Goal: Task Accomplishment & Management: Use online tool/utility

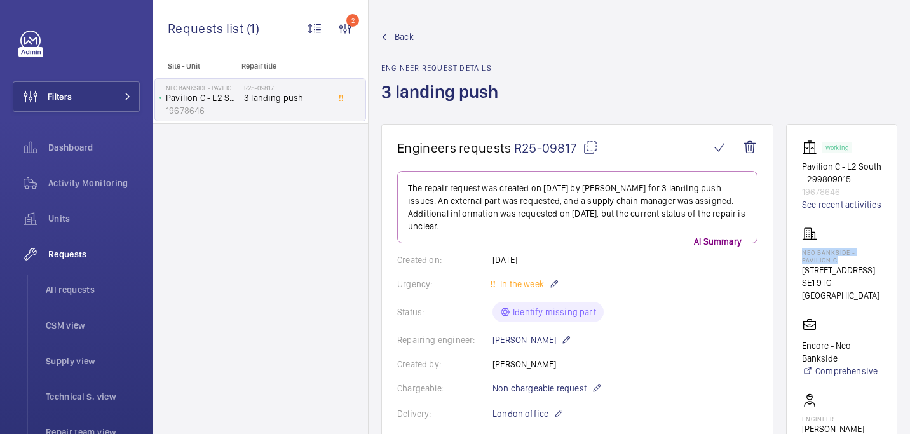
scroll to position [670, 0]
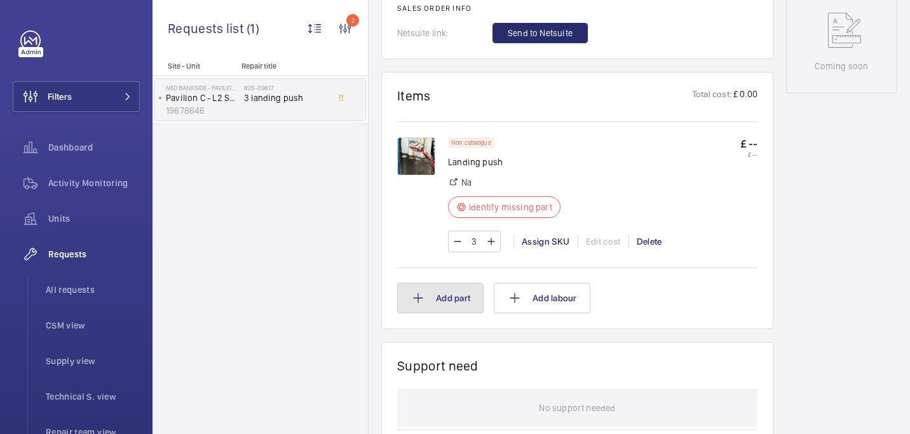
click at [453, 294] on button "Add part" at bounding box center [440, 298] width 86 height 30
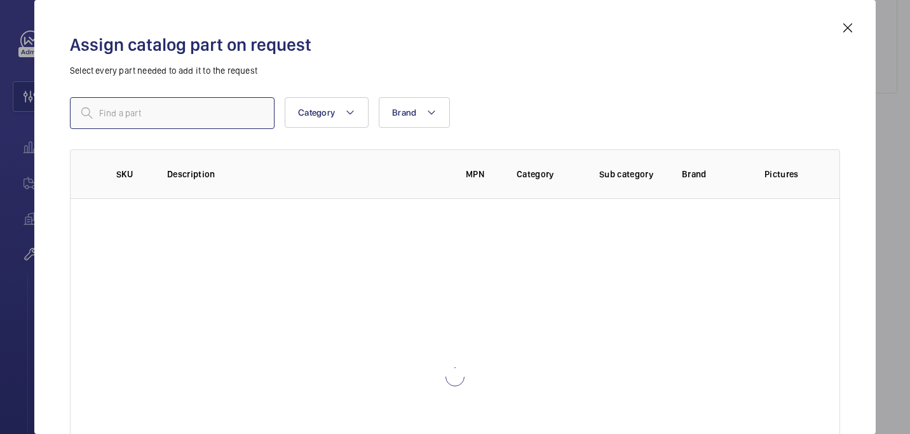
click at [208, 105] on input "text" at bounding box center [172, 113] width 205 height 32
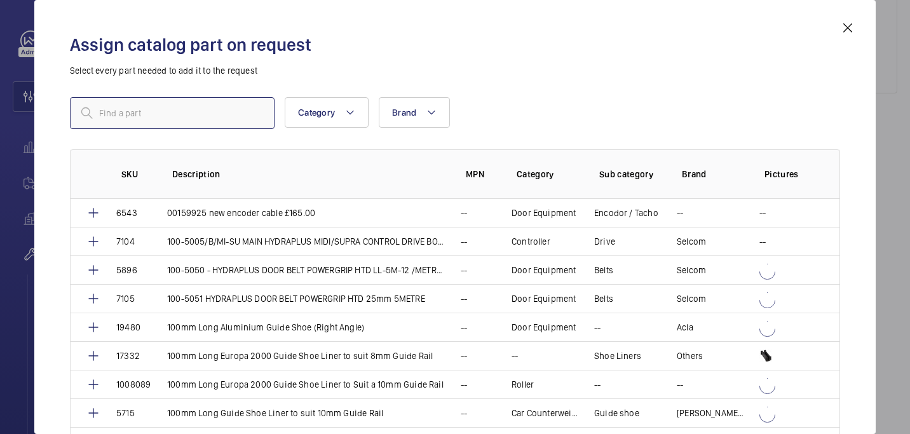
paste input "1009922"
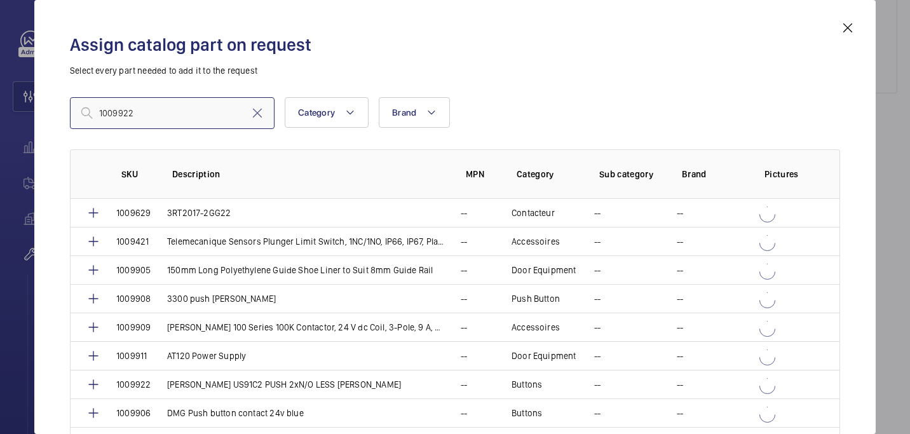
click at [102, 114] on input "1009922" at bounding box center [172, 113] width 205 height 32
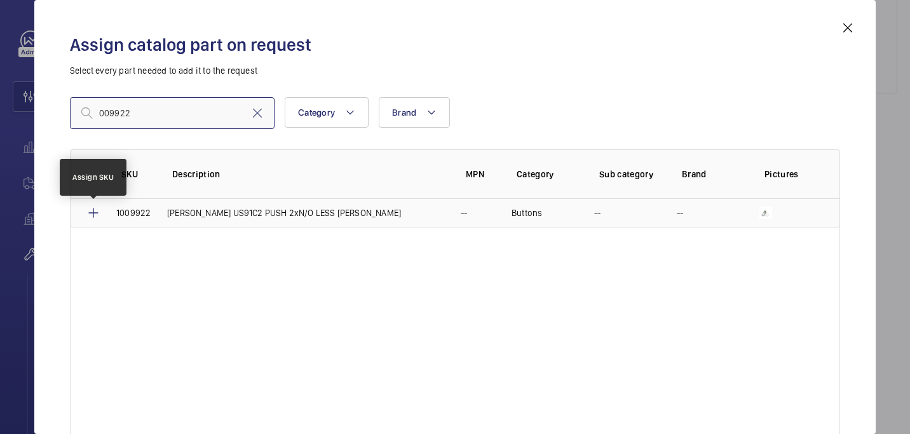
type input "009922"
click at [91, 210] on mat-icon at bounding box center [93, 212] width 15 height 15
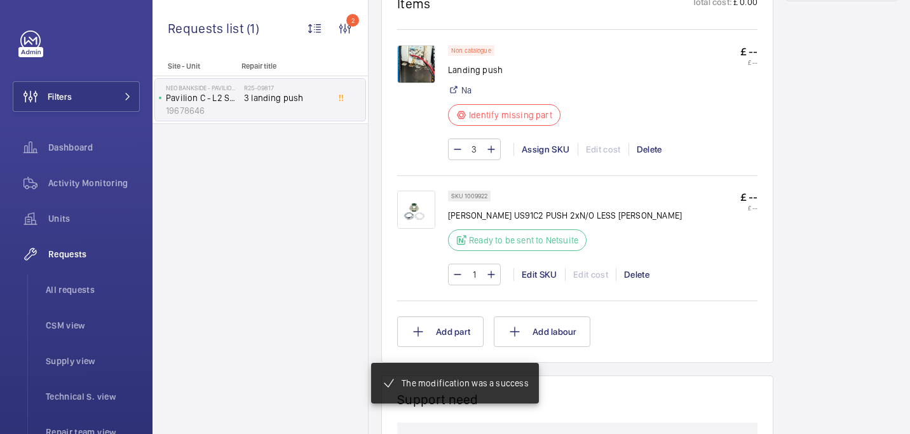
scroll to position [764, 0]
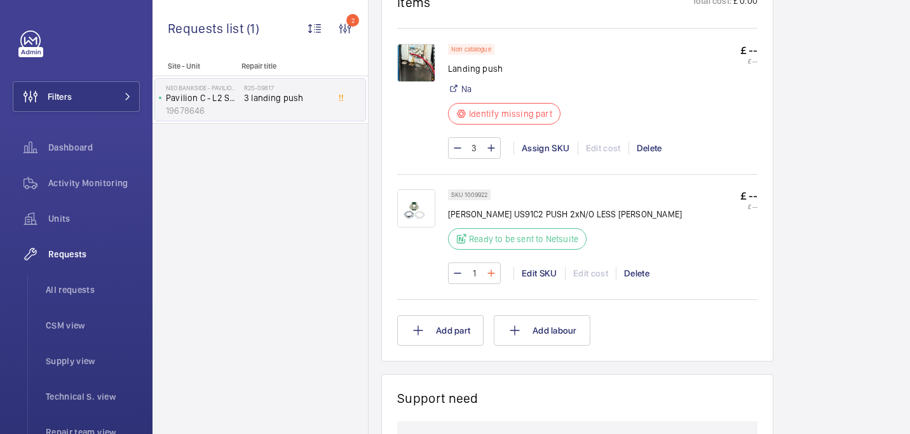
click at [492, 274] on mat-icon at bounding box center [491, 273] width 10 height 15
type input "3"
click at [417, 327] on mat-icon at bounding box center [417, 330] width 15 height 15
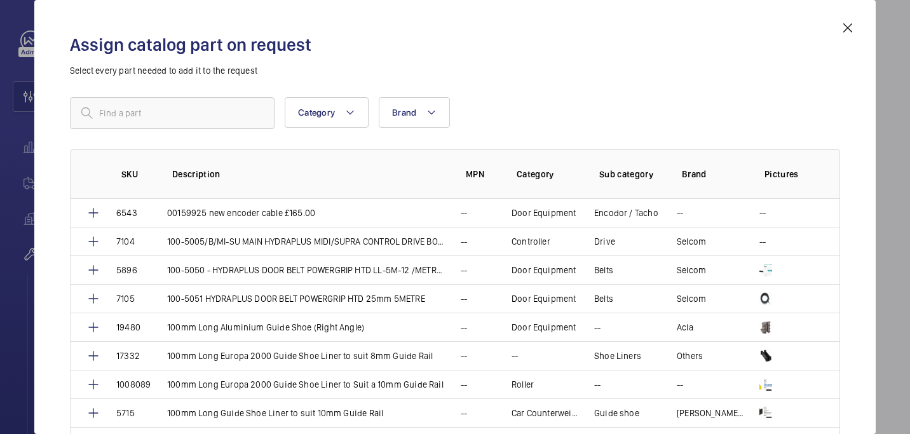
click at [848, 22] on mat-icon at bounding box center [847, 27] width 15 height 15
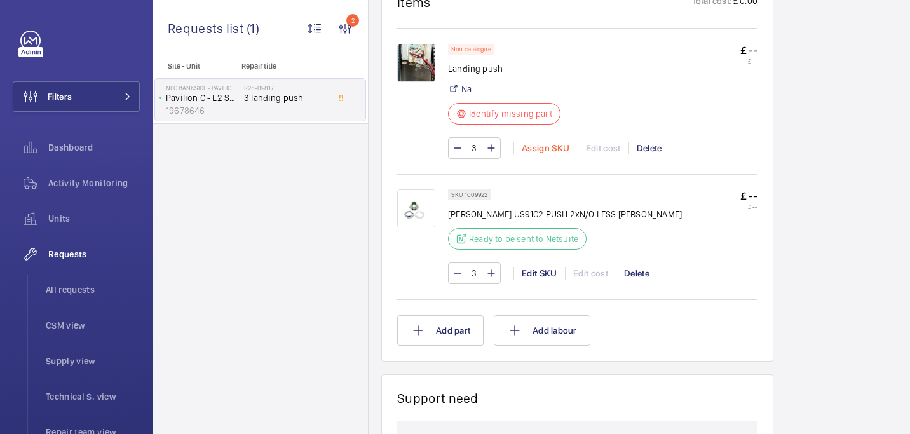
click at [541, 152] on div "Assign SKU" at bounding box center [545, 148] width 64 height 13
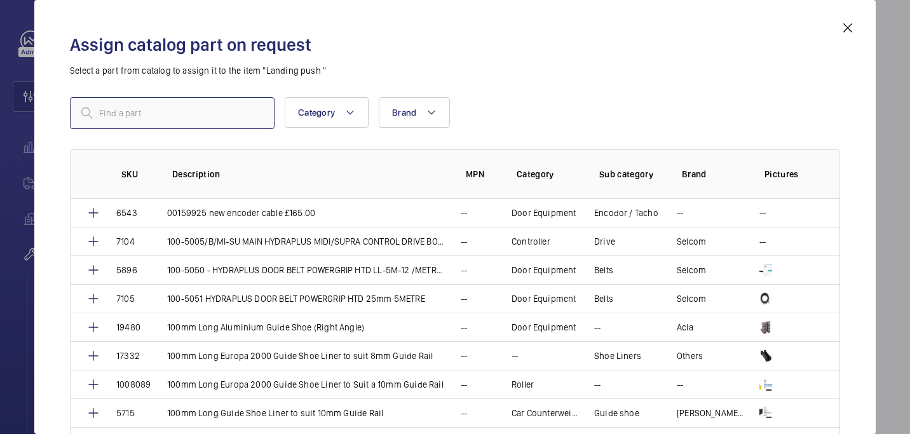
click at [189, 110] on input "text" at bounding box center [172, 113] width 205 height 32
paste input "1009923"
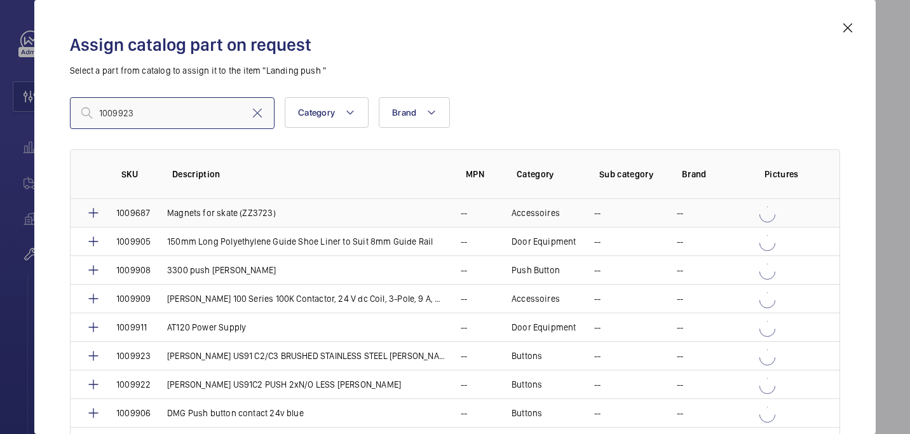
scroll to position [15, 0]
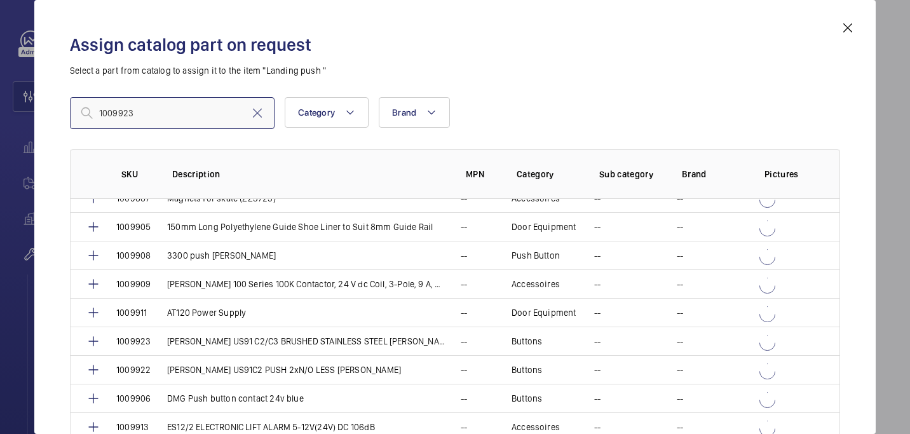
click at [104, 115] on input "1009923" at bounding box center [172, 113] width 205 height 32
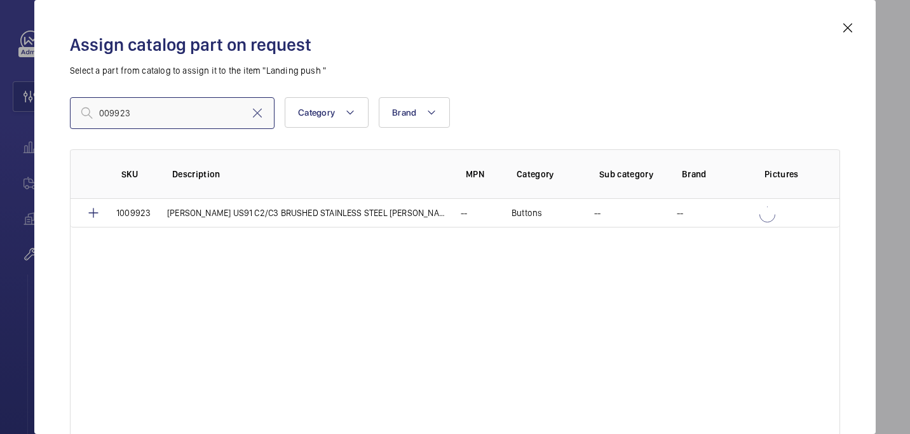
scroll to position [0, 0]
type input "009923"
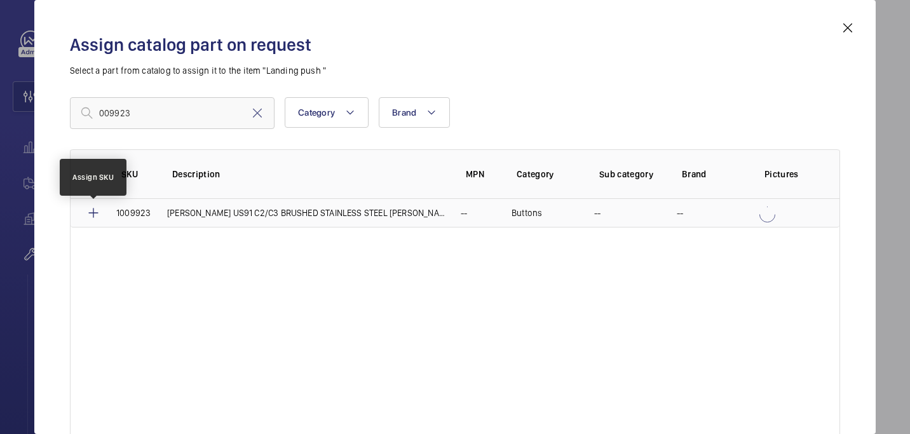
click at [98, 208] on mat-icon at bounding box center [93, 212] width 15 height 15
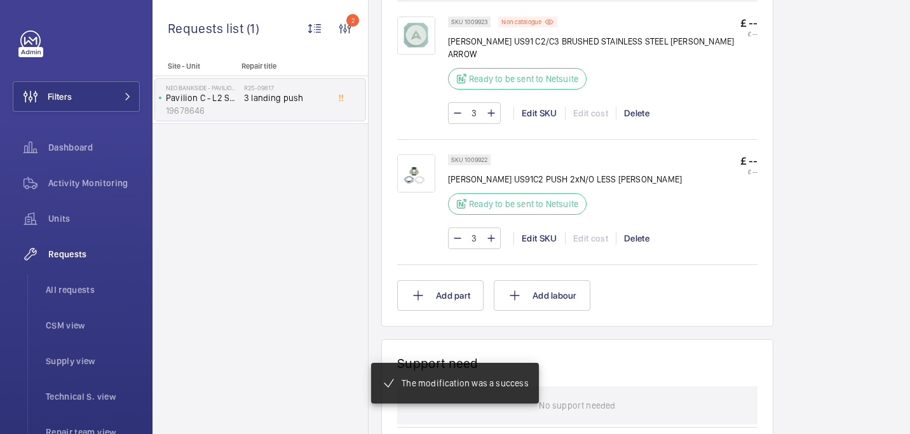
scroll to position [803, 0]
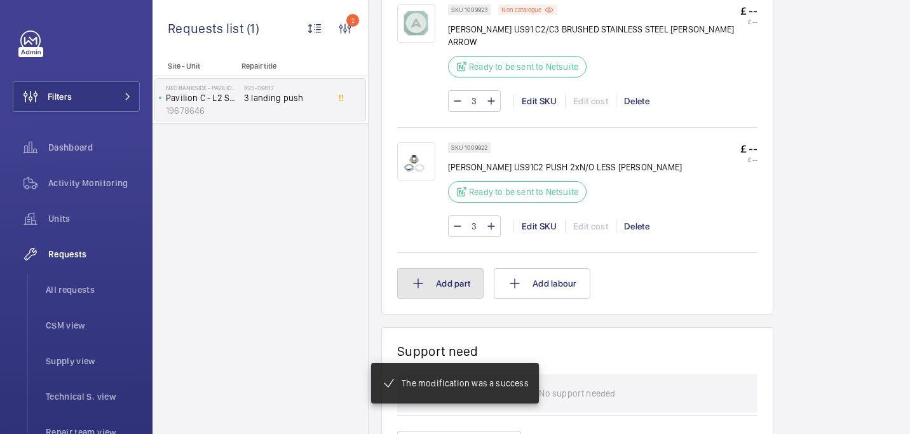
click at [443, 273] on button "Add part" at bounding box center [440, 283] width 86 height 30
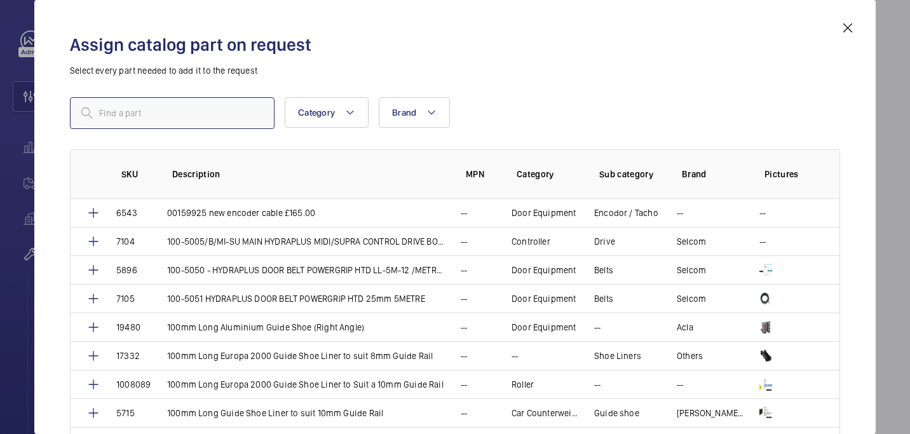
click at [117, 114] on input "text" at bounding box center [172, 113] width 205 height 32
paste input "1009924"
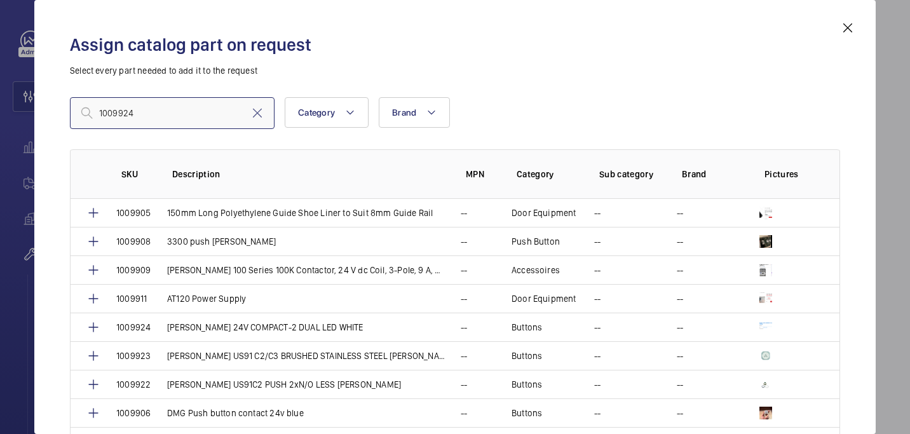
click at [103, 110] on input "1009924" at bounding box center [172, 113] width 205 height 32
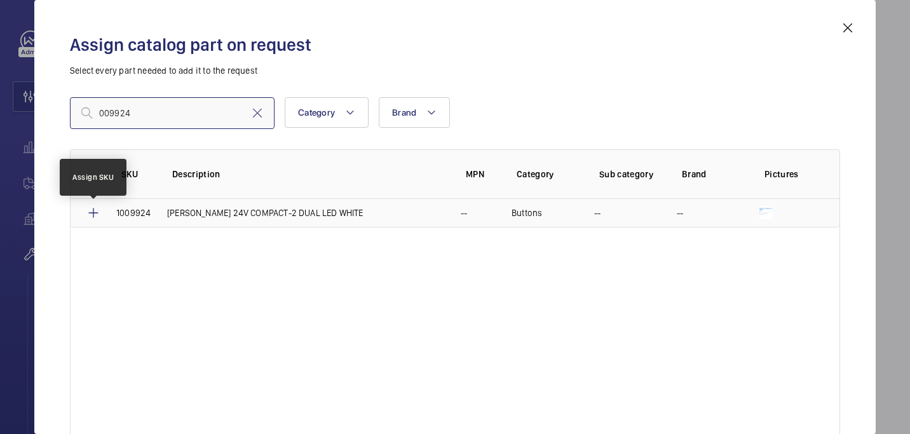
type input "009924"
click at [93, 214] on mat-icon at bounding box center [93, 212] width 15 height 15
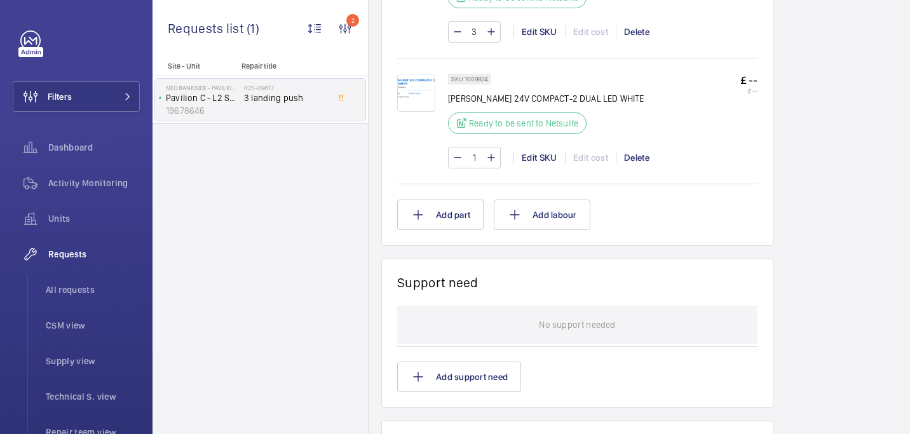
scroll to position [928, 0]
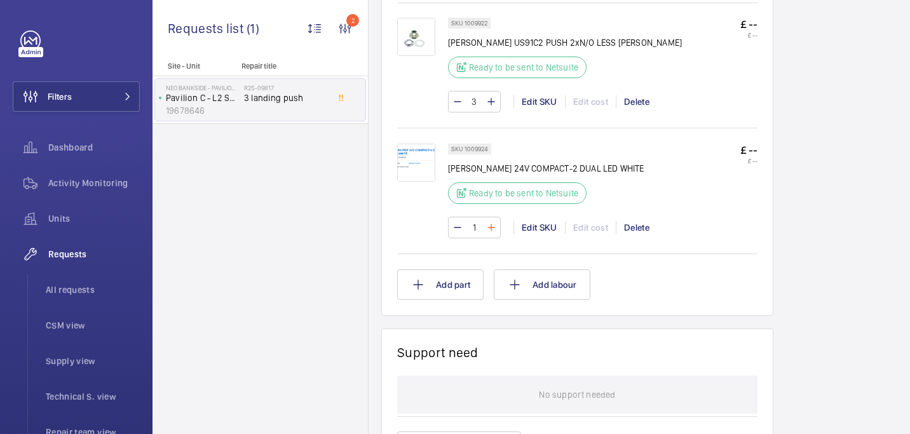
click at [494, 220] on mat-icon at bounding box center [491, 227] width 10 height 15
type input "3"
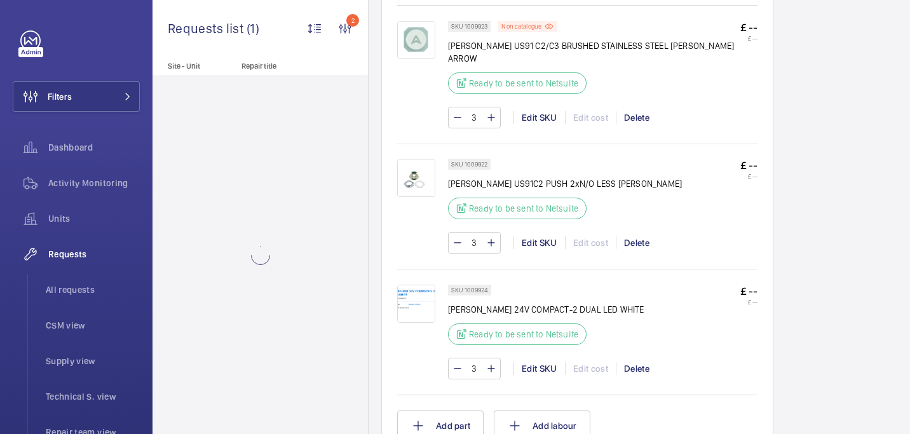
scroll to position [581, 0]
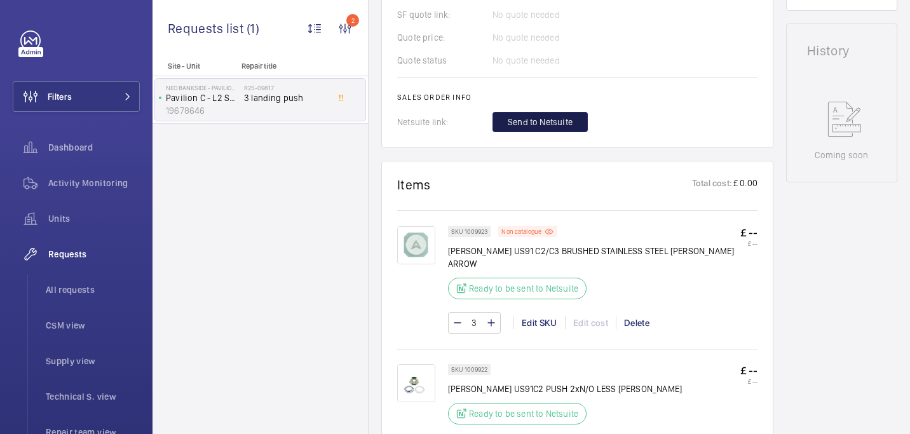
click at [534, 122] on span "Send to Netsuite" at bounding box center [540, 122] width 65 height 13
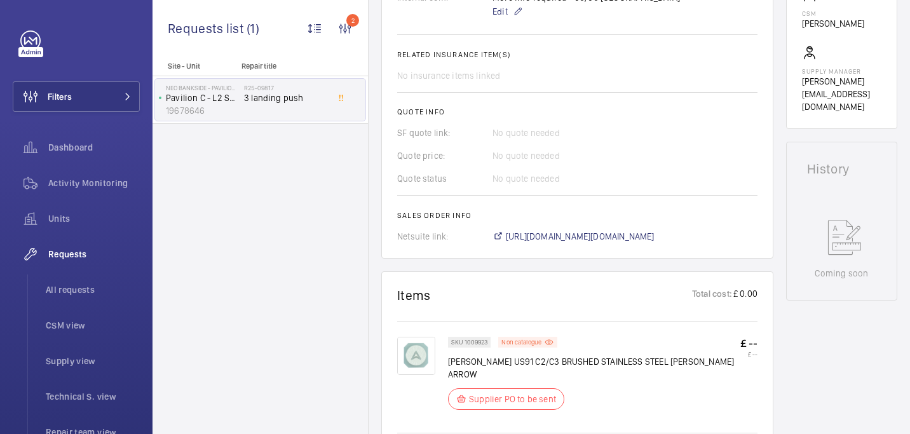
scroll to position [462, 0]
click at [562, 240] on span "https://6461500.app.netsuite.com/app/accounting/transactions/salesord.nl?id=289…" at bounding box center [580, 237] width 149 height 13
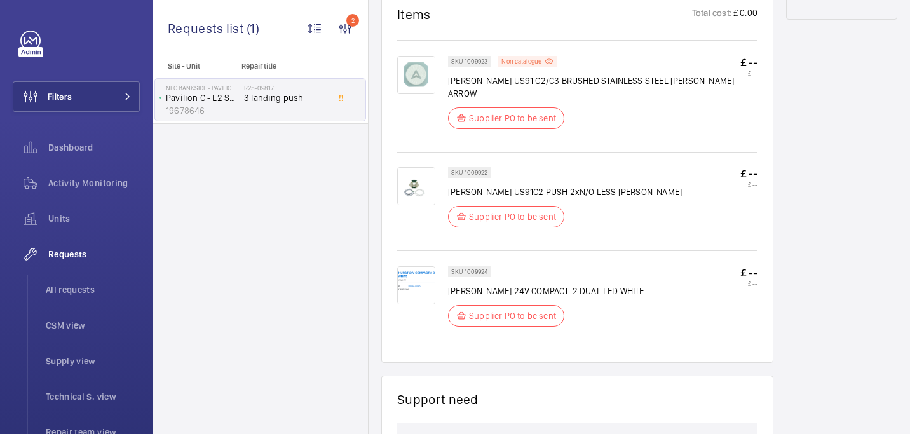
scroll to position [765, 0]
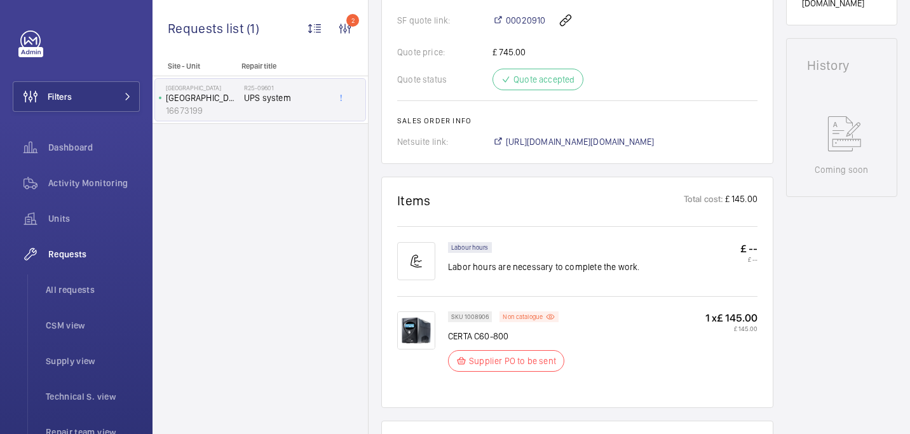
scroll to position [607, 0]
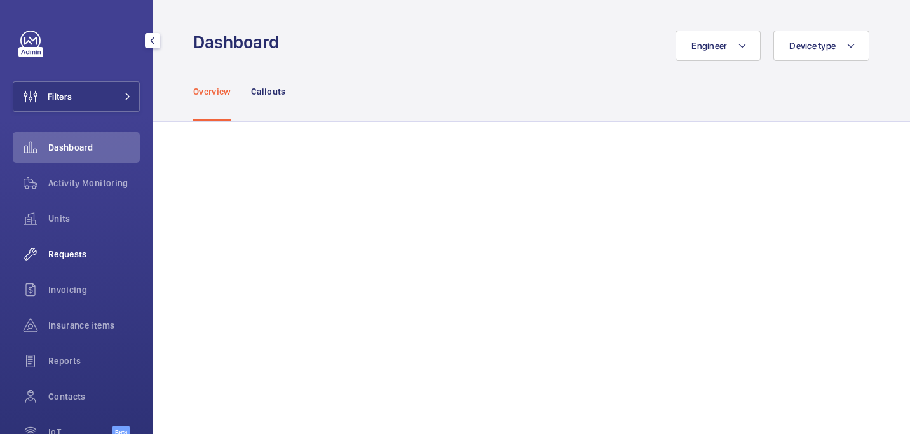
click at [62, 258] on span "Requests" at bounding box center [93, 254] width 91 height 13
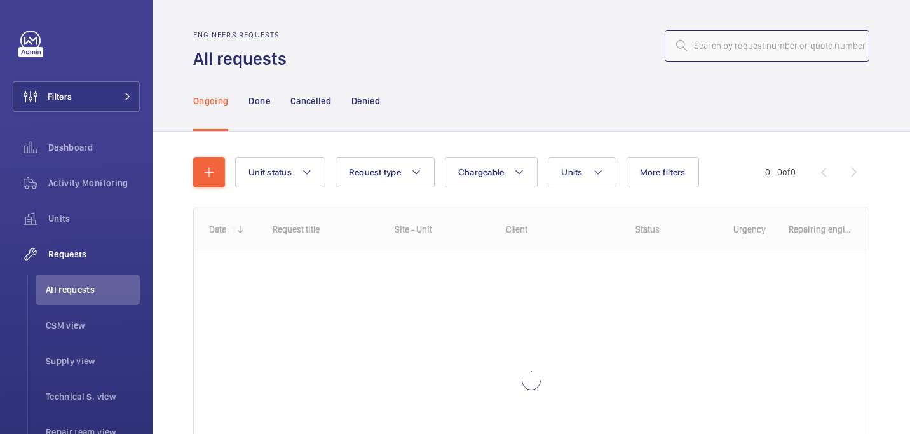
click at [743, 57] on input "text" at bounding box center [767, 46] width 205 height 32
paste input "R25-10539"
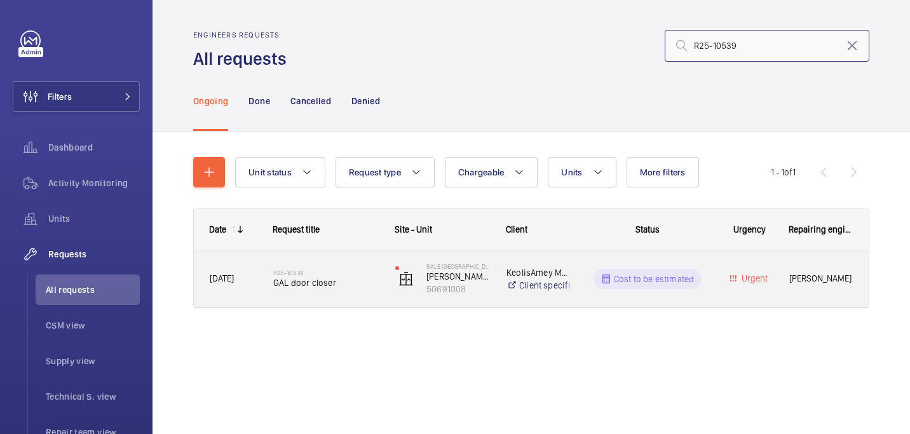
type input "R25-10539"
click at [275, 283] on span "GAL door closer" at bounding box center [325, 282] width 105 height 13
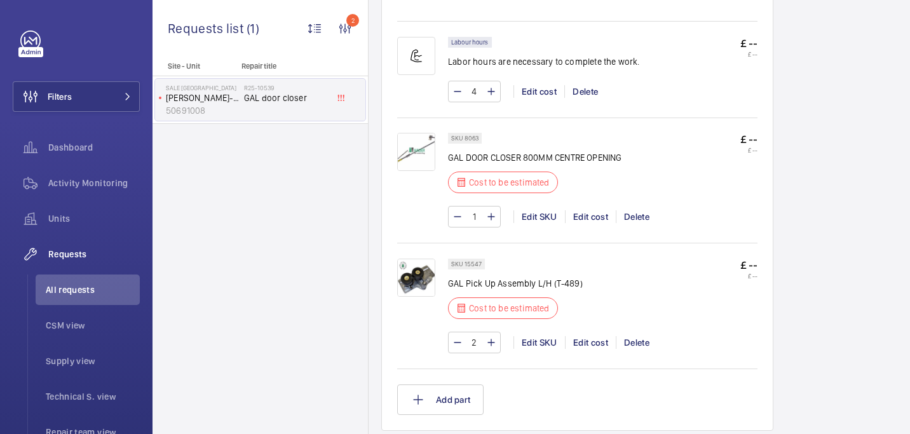
scroll to position [823, 0]
click at [593, 215] on div "Edit cost" at bounding box center [590, 216] width 51 height 13
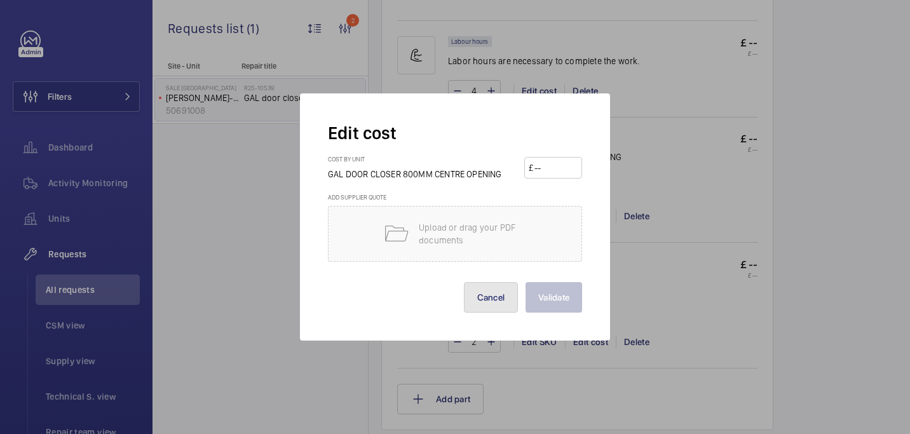
click at [496, 297] on button "Cancel" at bounding box center [491, 297] width 55 height 30
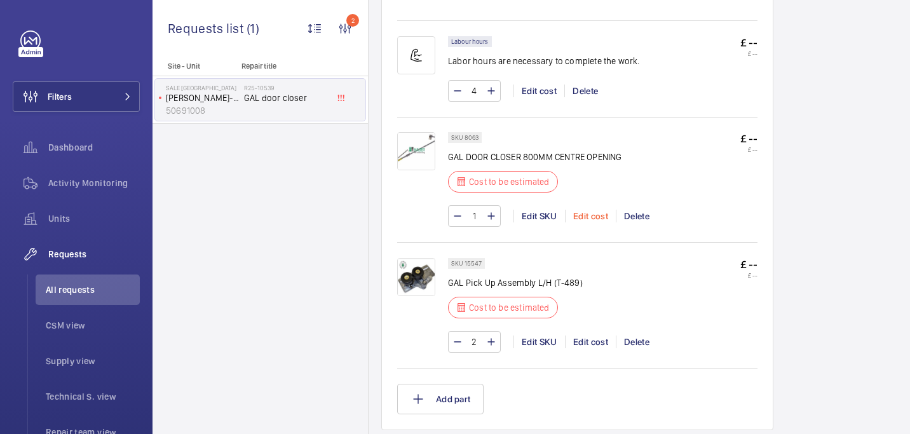
click at [587, 220] on div "Edit cost" at bounding box center [590, 216] width 51 height 13
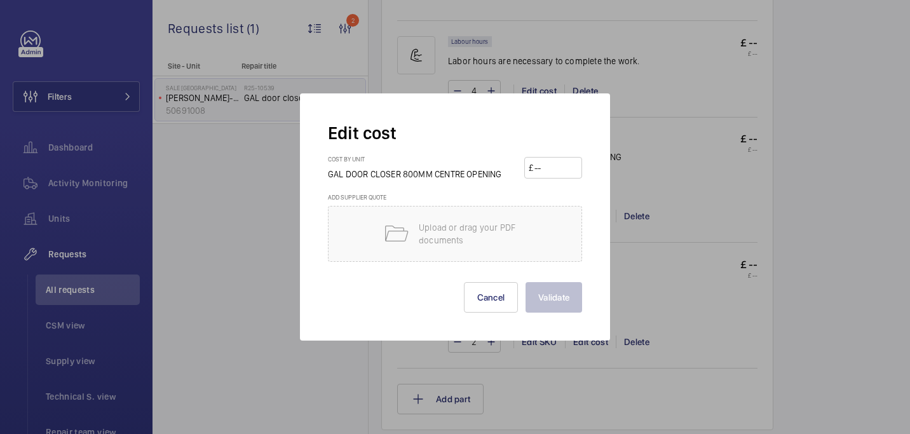
click at [558, 171] on input "number" at bounding box center [555, 168] width 44 height 20
paste input "222.33"
type input "222.33"
click at [563, 300] on button "Validate" at bounding box center [553, 297] width 57 height 30
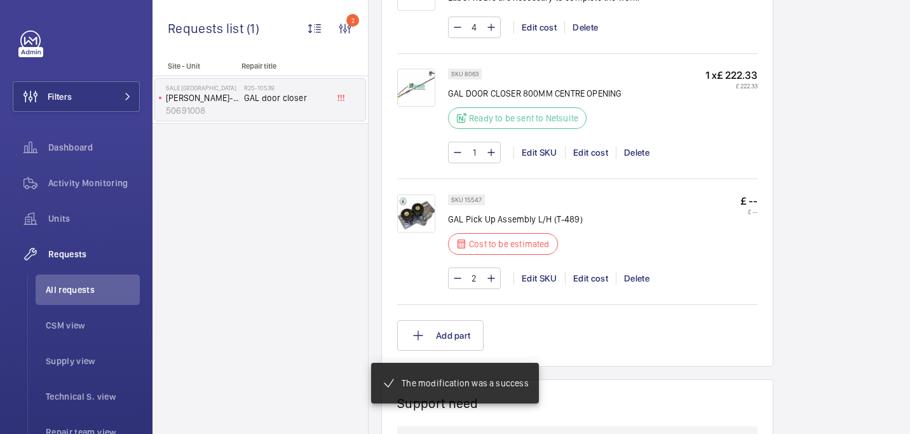
scroll to position [887, 0]
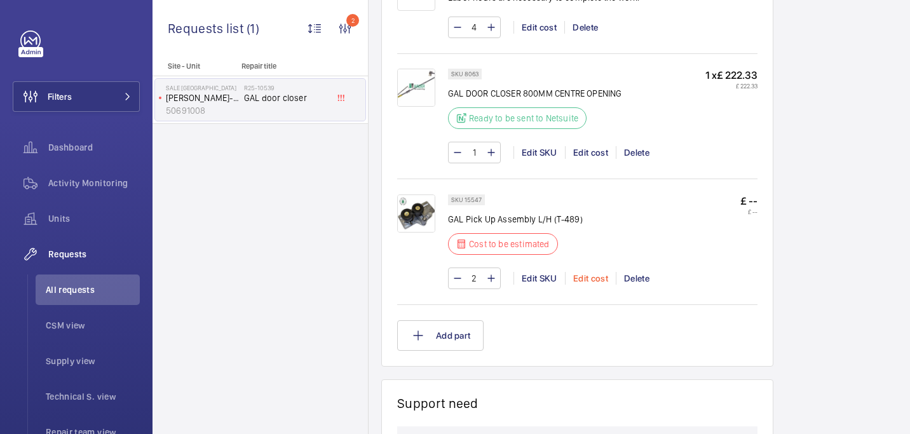
click at [586, 278] on div "Edit cost" at bounding box center [590, 278] width 51 height 13
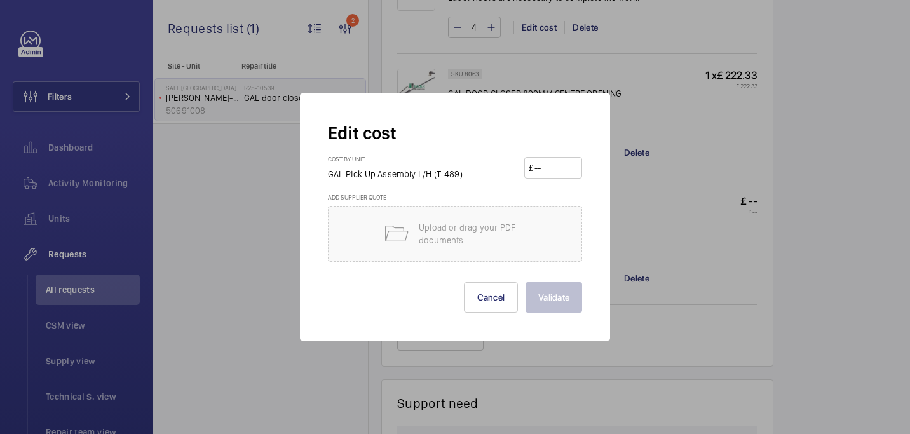
click at [544, 172] on input "number" at bounding box center [555, 168] width 44 height 20
paste input "168.00"
type input "168.00"
click at [559, 303] on button "Validate" at bounding box center [553, 297] width 57 height 30
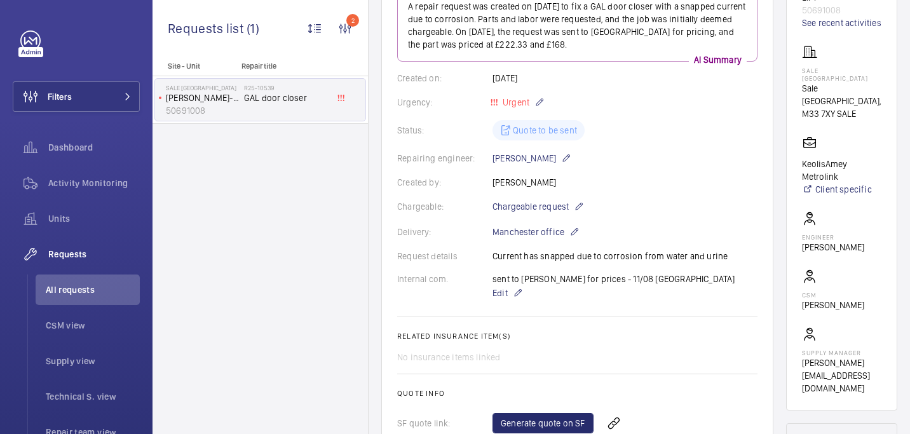
scroll to position [0, 0]
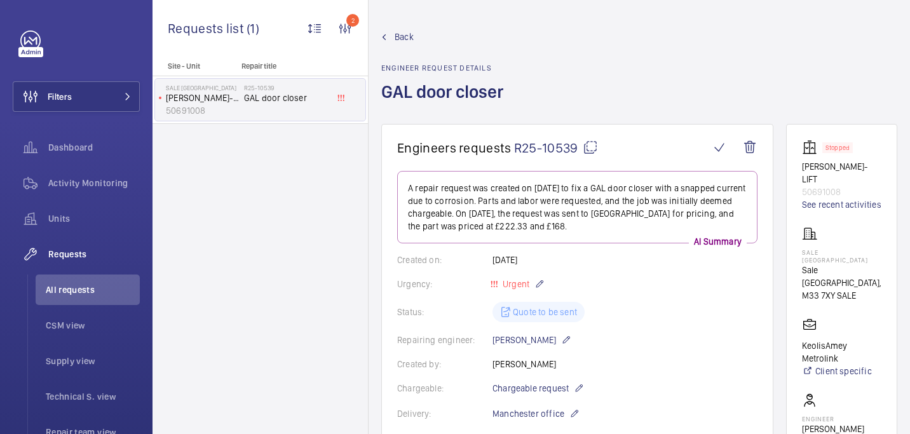
click at [591, 149] on mat-icon at bounding box center [590, 147] width 15 height 15
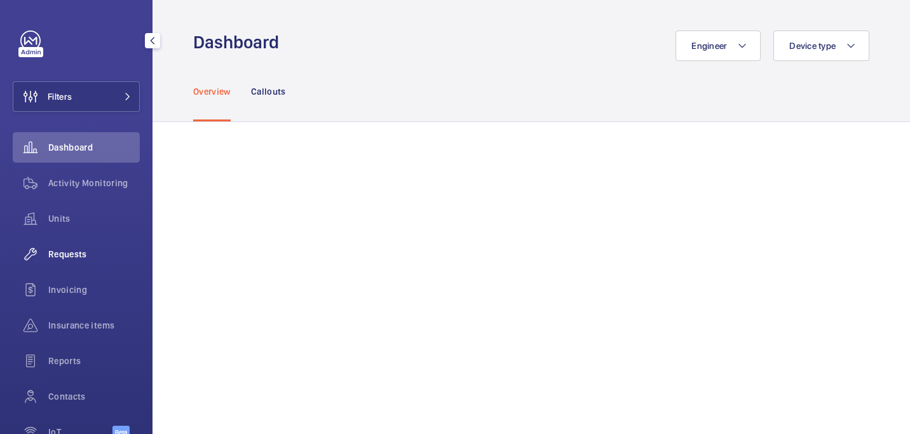
click at [72, 264] on div "Requests" at bounding box center [76, 254] width 127 height 30
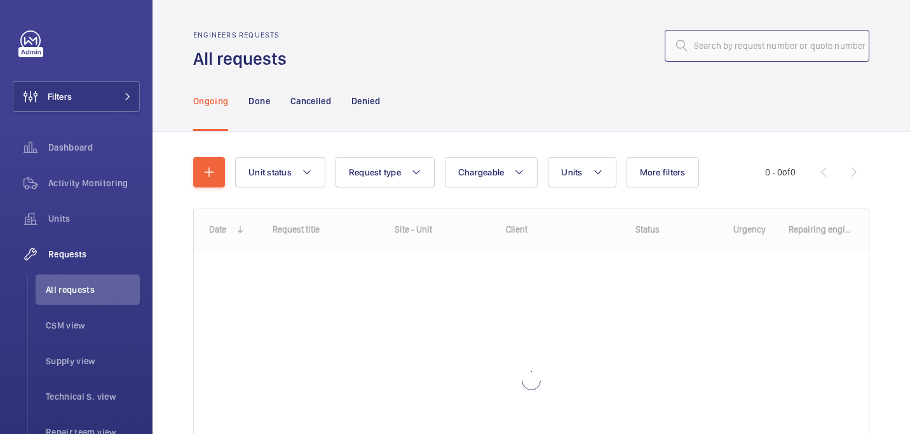
click at [732, 50] on input "text" at bounding box center [767, 46] width 205 height 32
paste input "R25-10082"
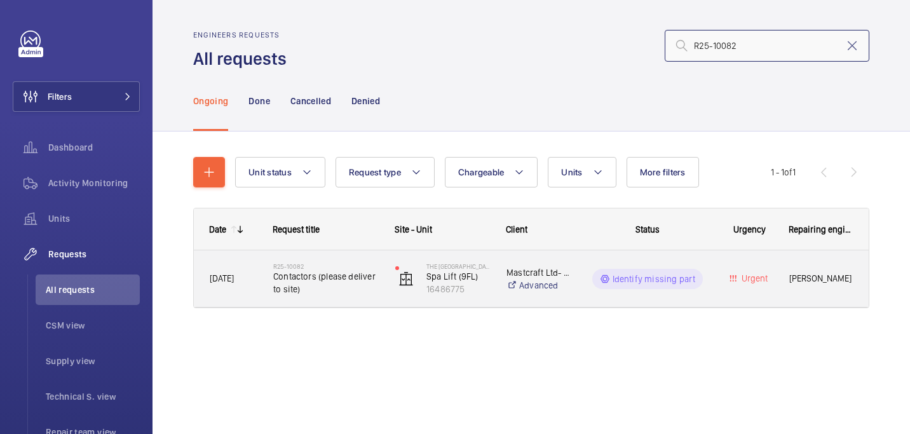
type input "R25-10082"
click at [331, 273] on span "Contactors (please deliver to site)" at bounding box center [325, 282] width 105 height 25
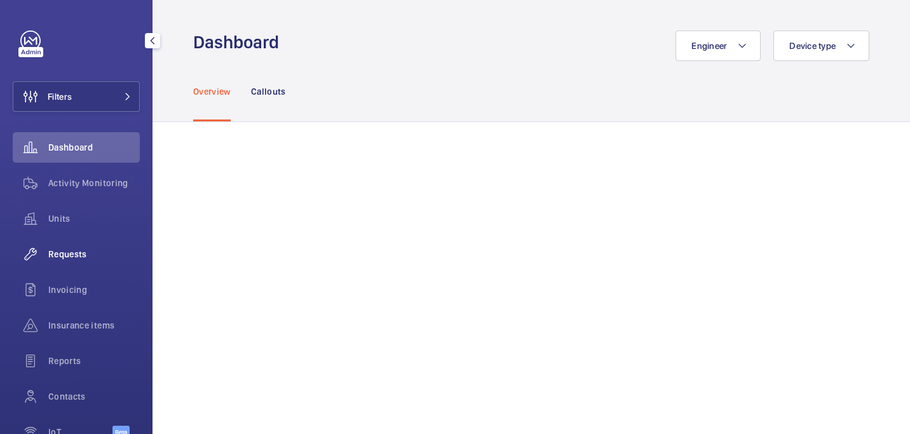
click at [69, 245] on div "Requests" at bounding box center [76, 254] width 127 height 30
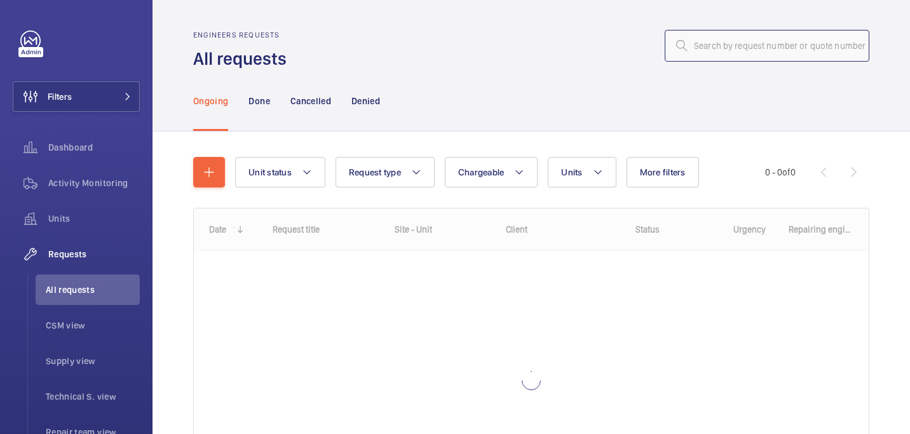
click at [705, 45] on input "text" at bounding box center [767, 46] width 205 height 32
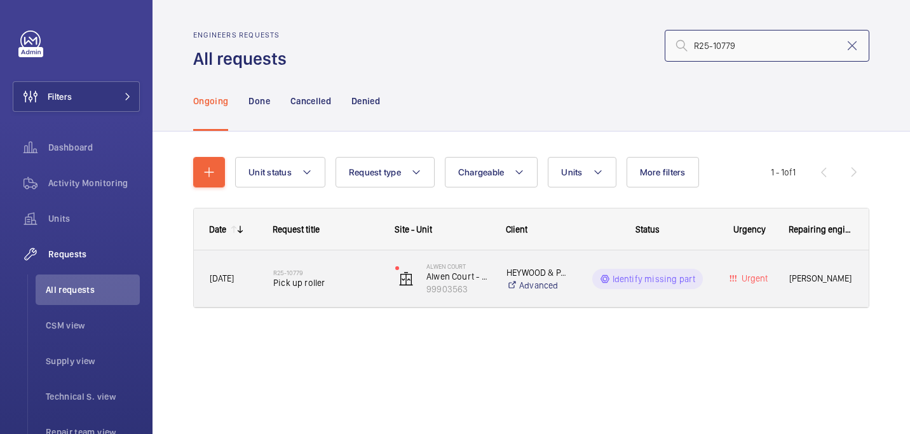
type input "R25-10779"
click at [295, 294] on div "R25-10779 Pick up roller" at bounding box center [325, 278] width 105 height 37
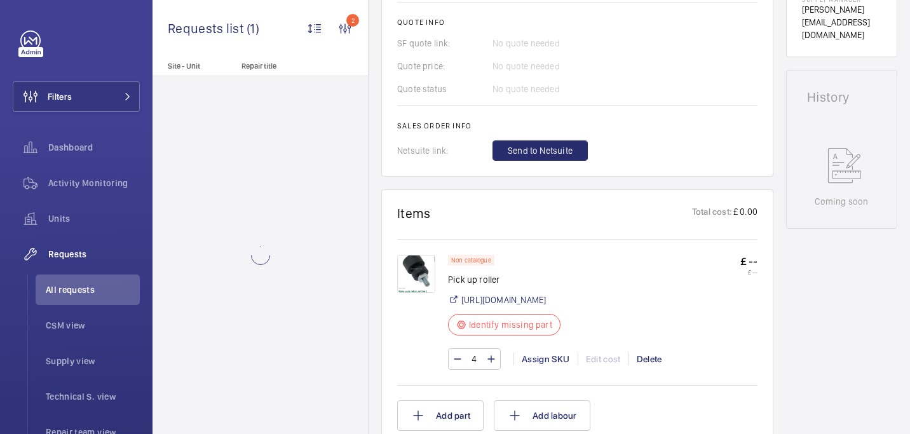
scroll to position [543, 0]
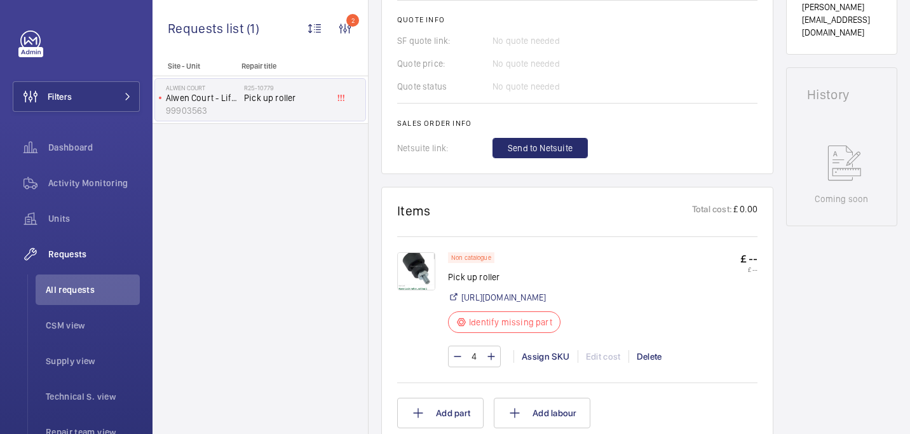
click at [422, 252] on img at bounding box center [416, 271] width 38 height 38
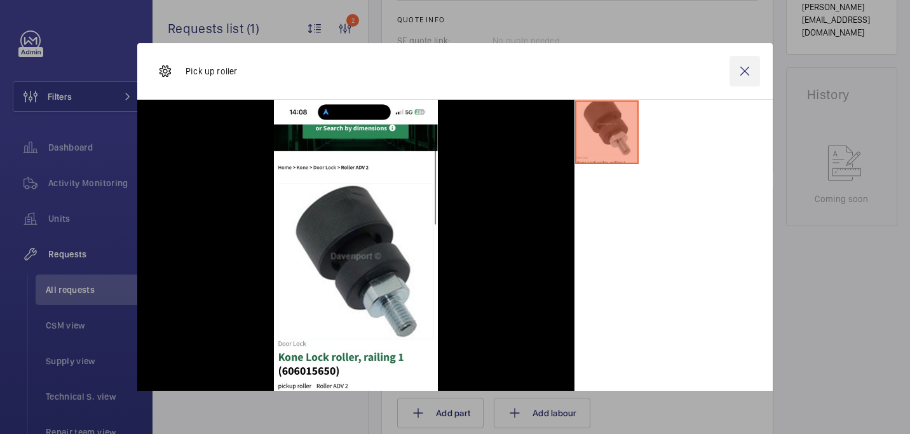
click at [745, 69] on wm-front-icon-button at bounding box center [744, 71] width 30 height 30
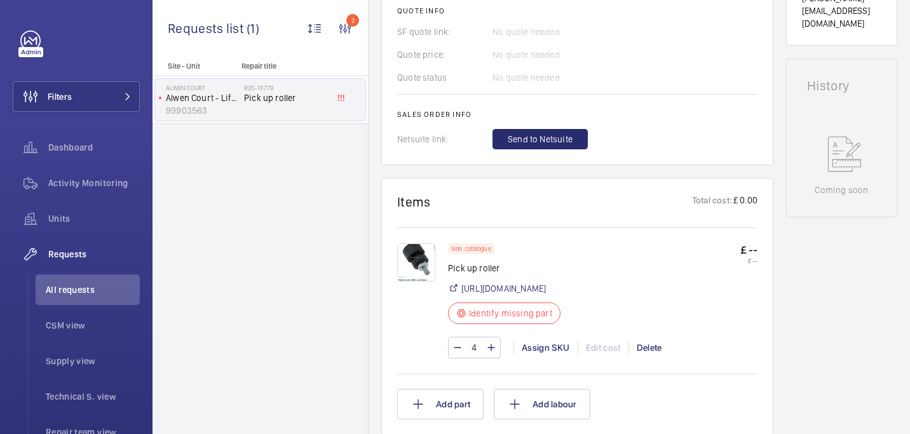
scroll to position [552, 0]
click at [546, 281] on link "https://www.davenportliftcontrol.com/kone/roller-adv-2/606015650" at bounding box center [503, 287] width 84 height 13
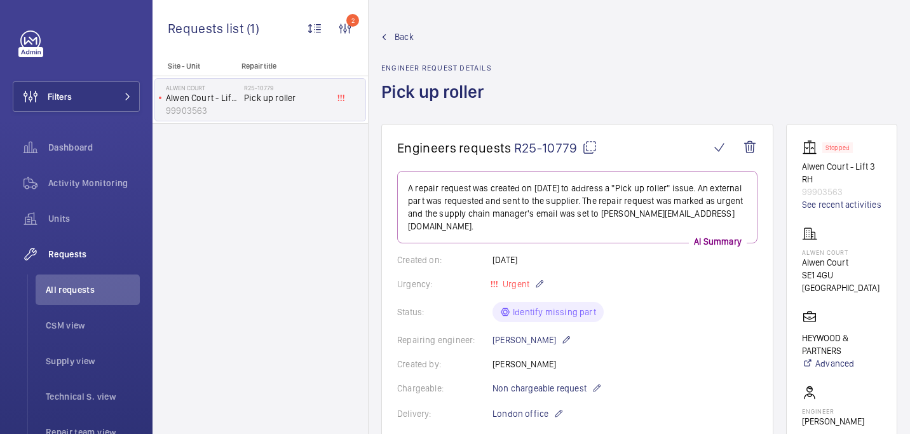
click at [593, 140] on mat-icon at bounding box center [589, 147] width 15 height 15
click at [830, 250] on p "Alwen Court" at bounding box center [841, 252] width 79 height 8
copy p "Alwen Court"
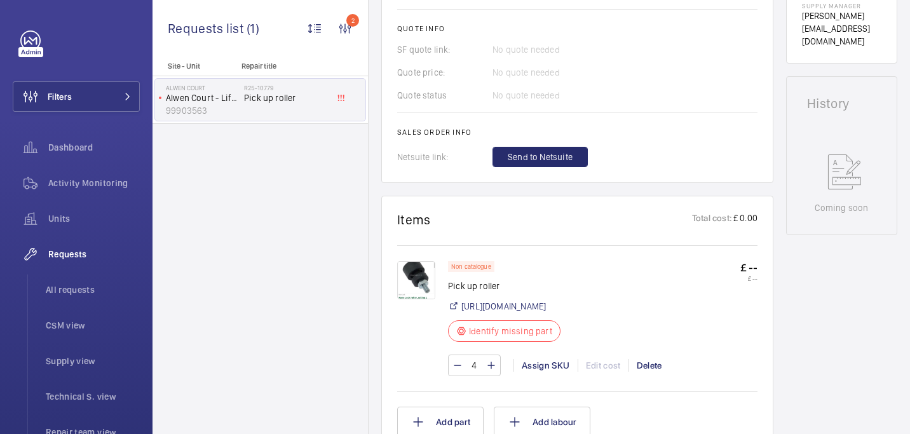
scroll to position [253, 0]
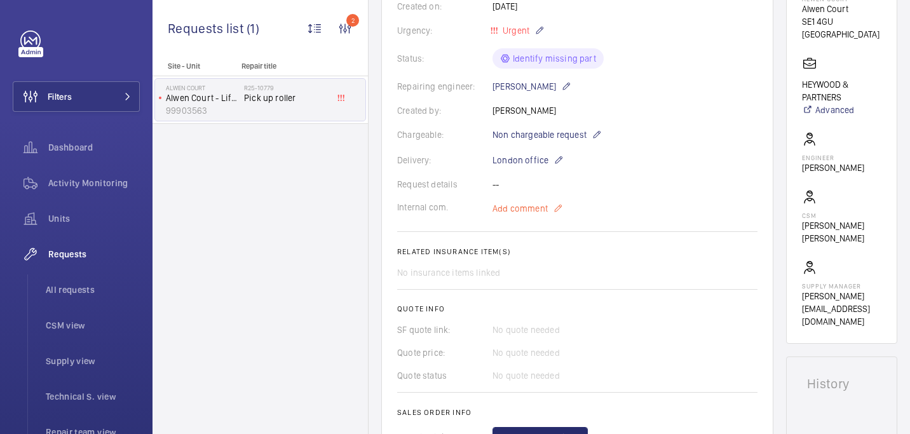
click at [520, 202] on span "Add comment" at bounding box center [519, 208] width 55 height 13
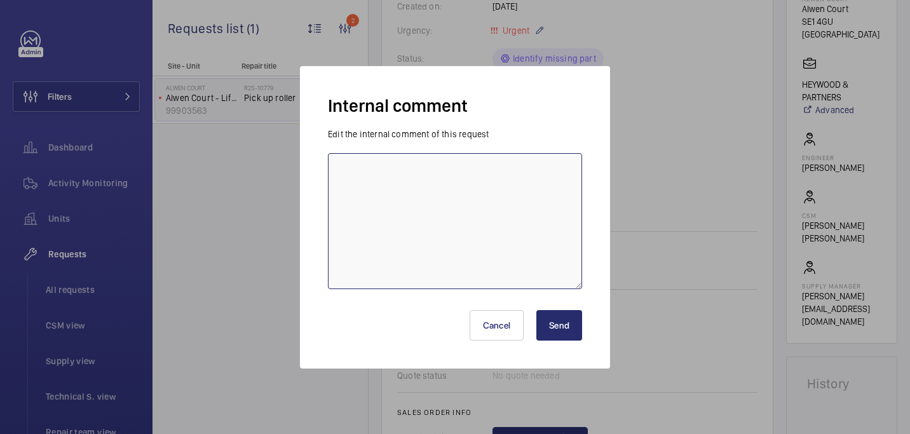
click at [402, 179] on textarea at bounding box center [455, 221] width 254 height 136
type textarea "requested price from davenport - 11/08 india"
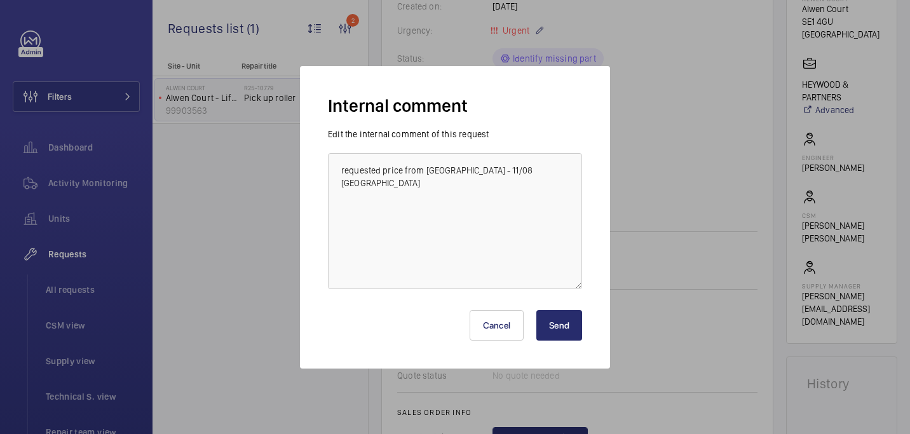
click at [565, 333] on button "Send" at bounding box center [559, 325] width 46 height 30
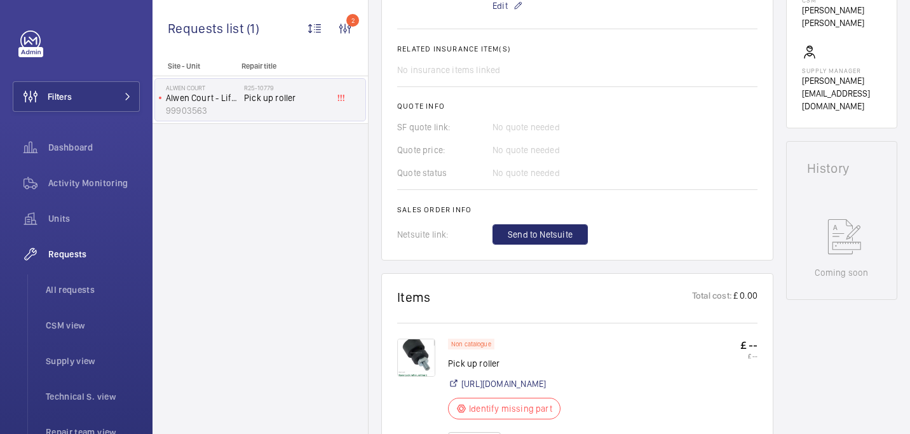
scroll to position [644, 0]
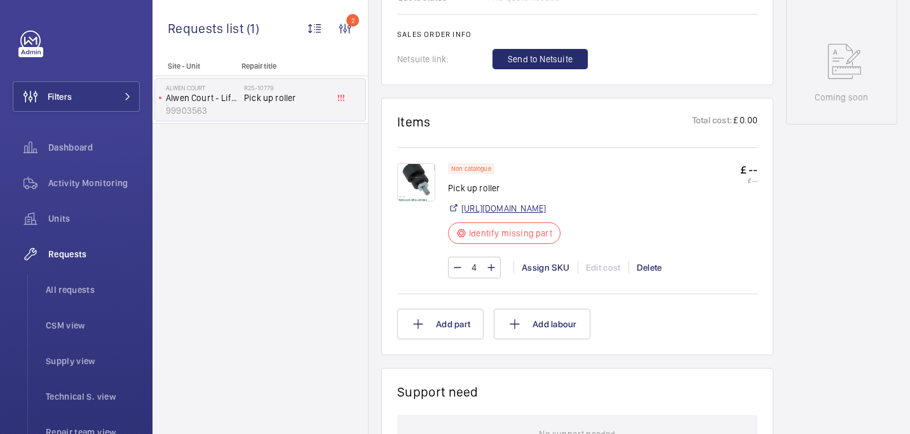
click at [532, 202] on link "https://www.davenportliftcontrol.com/kone/roller-adv-2/606015650" at bounding box center [503, 208] width 84 height 13
click at [542, 261] on div "Assign SKU" at bounding box center [545, 267] width 64 height 13
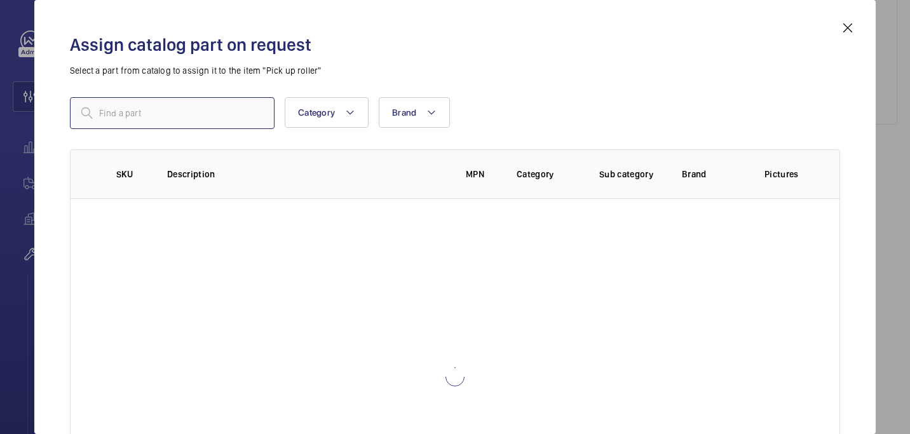
click at [218, 111] on input "text" at bounding box center [172, 113] width 205 height 32
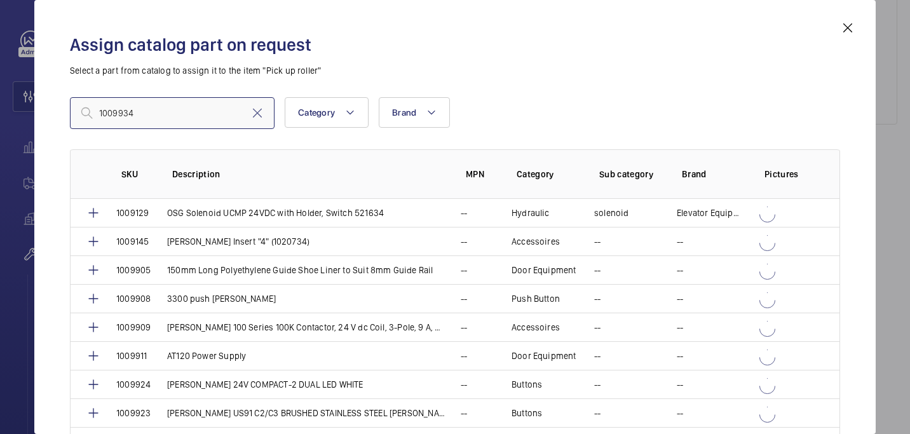
click at [104, 118] on input "1009934" at bounding box center [172, 113] width 205 height 32
click at [102, 112] on input "1009934" at bounding box center [172, 113] width 205 height 32
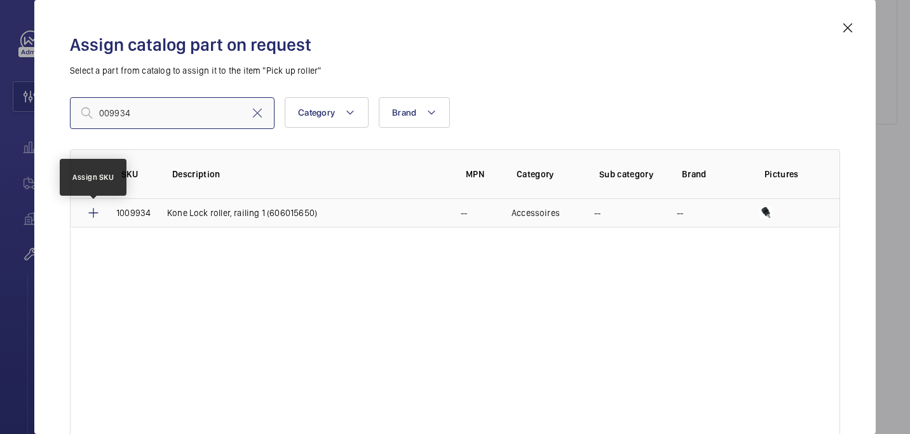
type input "009934"
click at [95, 213] on mat-icon at bounding box center [93, 212] width 15 height 15
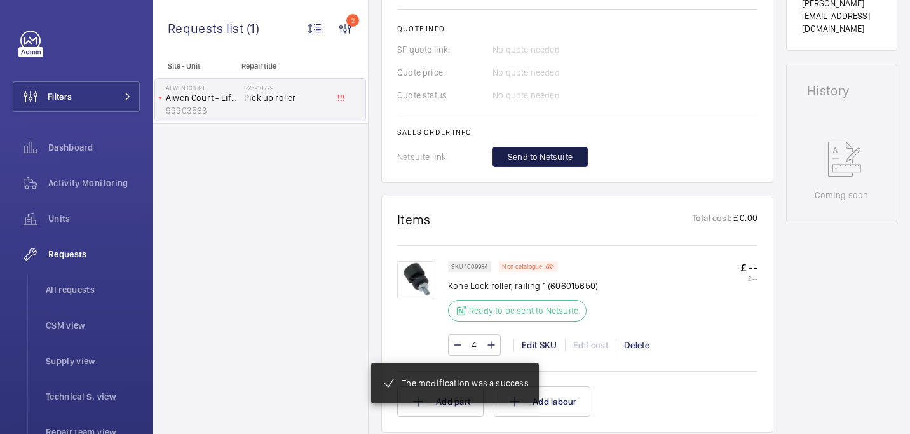
scroll to position [559, 0]
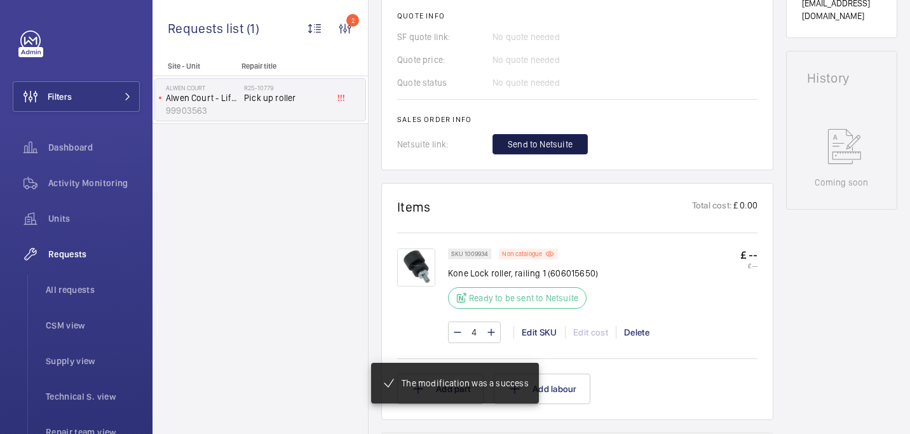
click at [543, 149] on span "Send to Netsuite" at bounding box center [540, 144] width 65 height 13
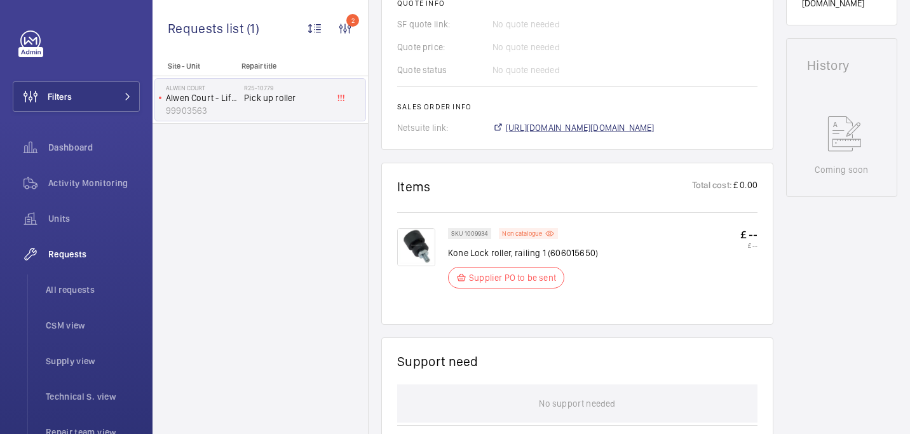
scroll to position [584, 0]
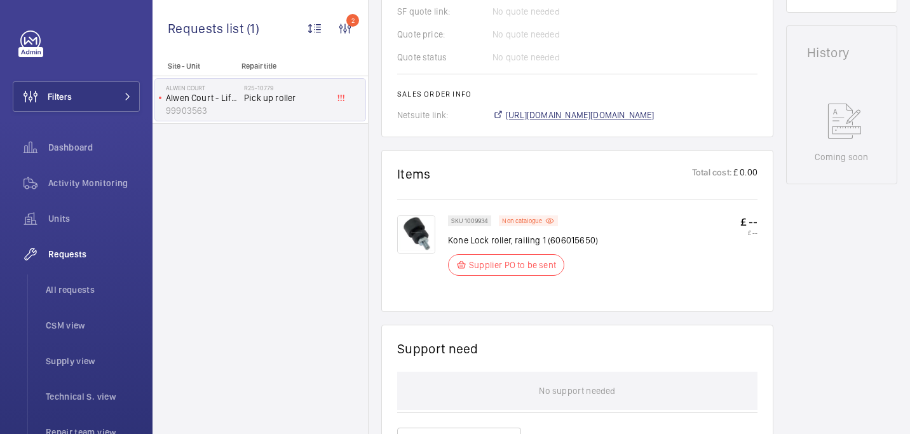
click at [546, 109] on span "https://6461500.app.netsuite.com/app/accounting/transactions/salesord.nl?id=289…" at bounding box center [580, 115] width 149 height 13
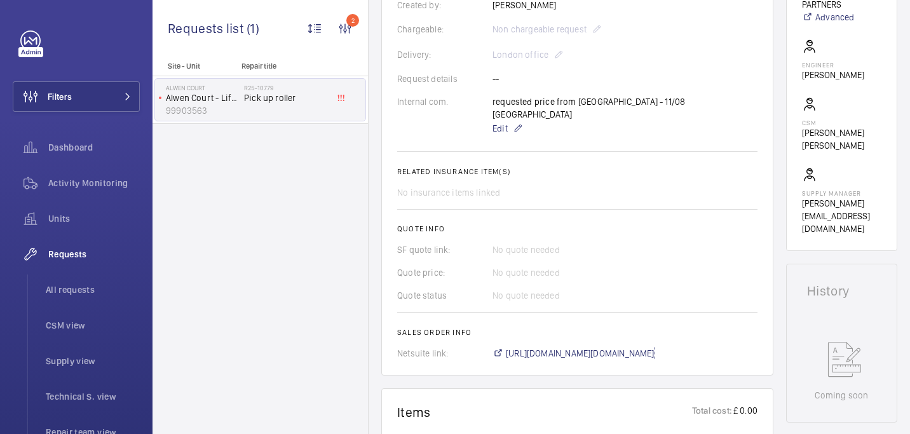
scroll to position [342, 0]
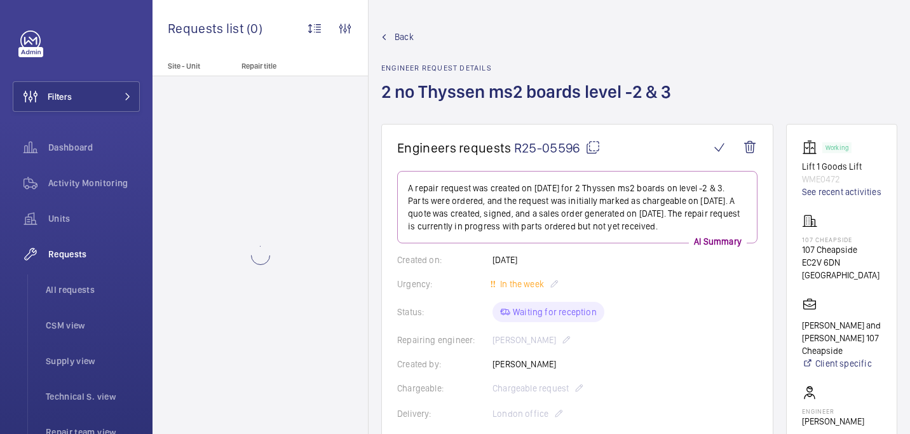
click at [590, 149] on mat-icon at bounding box center [592, 147] width 15 height 15
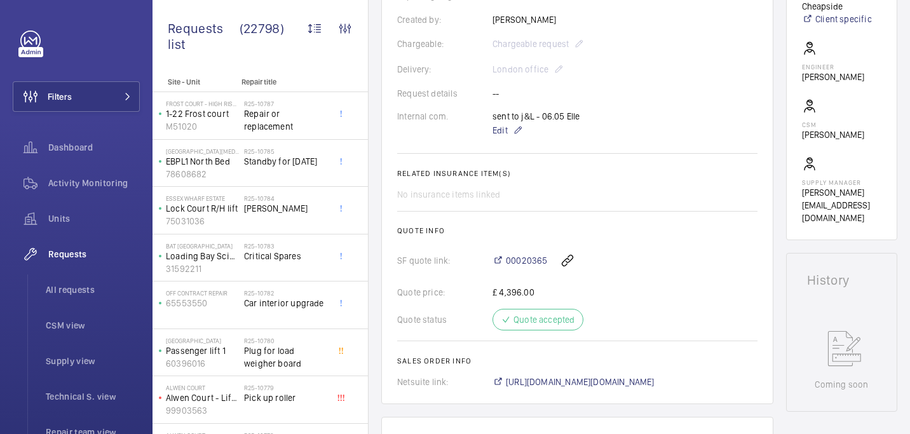
scroll to position [696, 0]
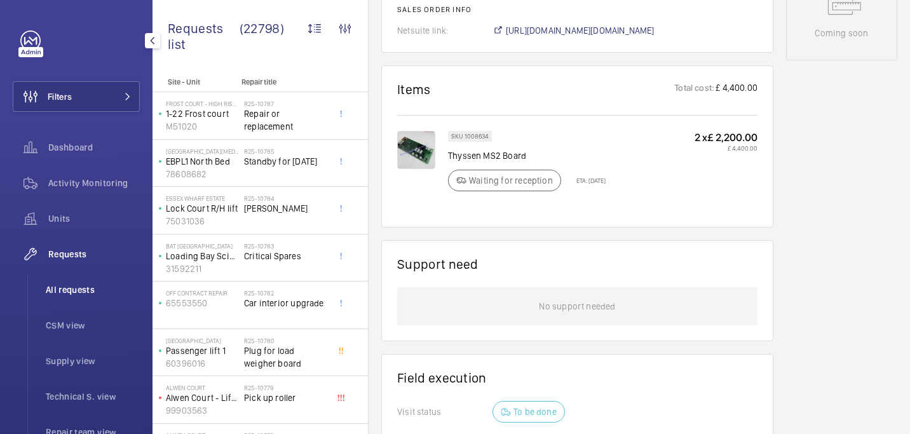
click at [68, 292] on span "All requests" at bounding box center [93, 289] width 94 height 13
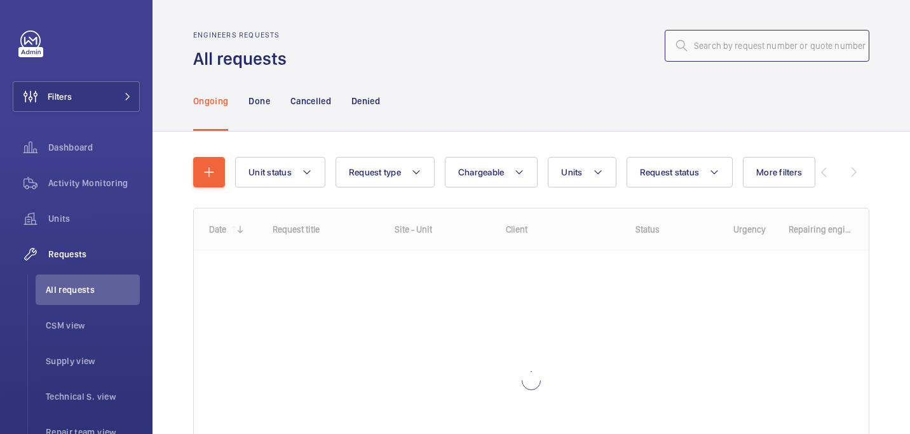
click at [717, 57] on input "text" at bounding box center [767, 46] width 205 height 32
paste input "R25-09393"
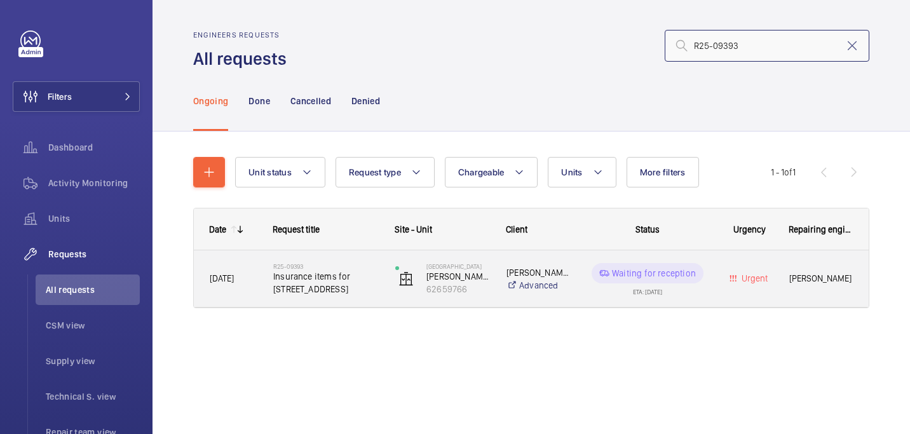
type input "R25-09393"
click at [316, 283] on span "Insurance items for [STREET_ADDRESS]" at bounding box center [325, 282] width 105 height 25
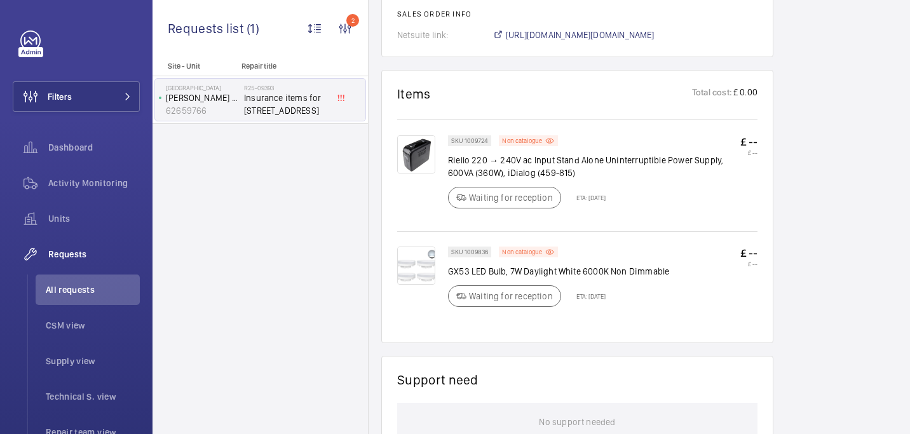
scroll to position [742, 0]
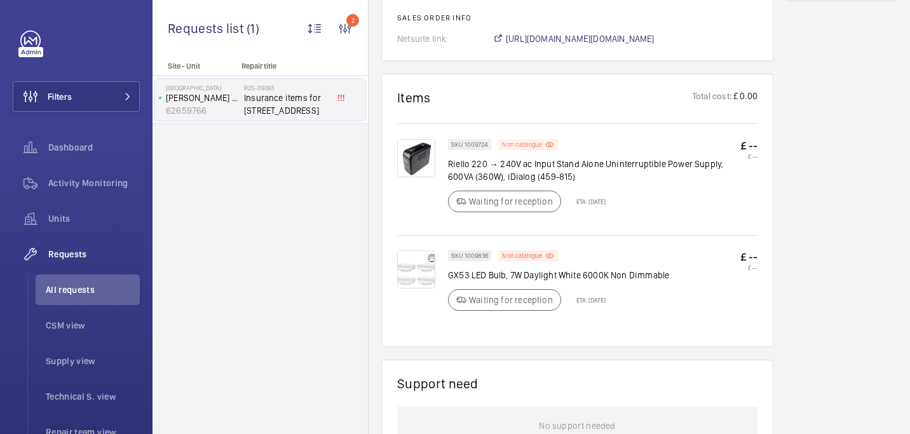
click at [534, 140] on div "Non catalogue" at bounding box center [528, 144] width 59 height 11
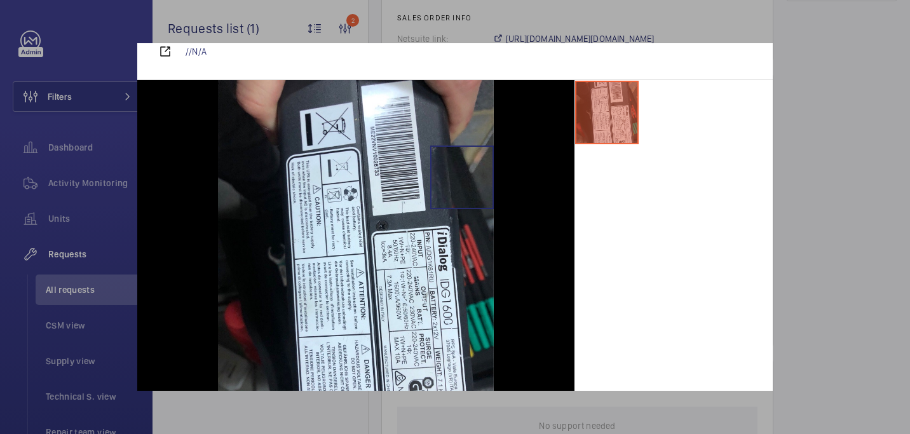
scroll to position [125, 0]
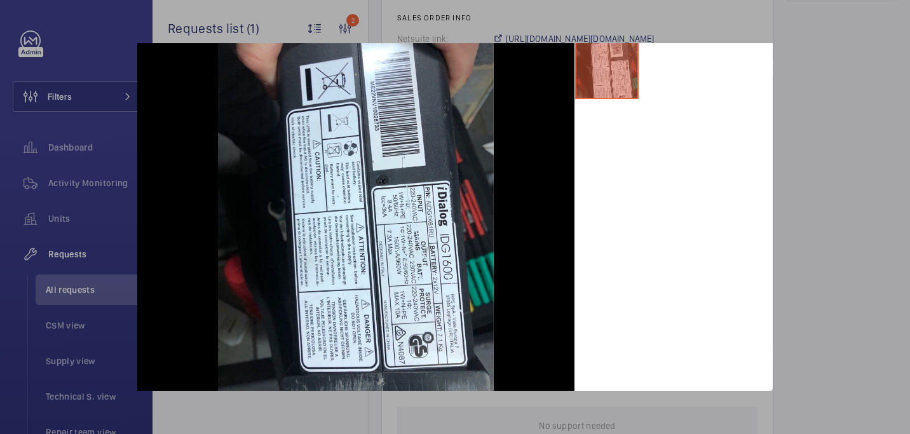
click at [857, 104] on div at bounding box center [455, 217] width 910 height 434
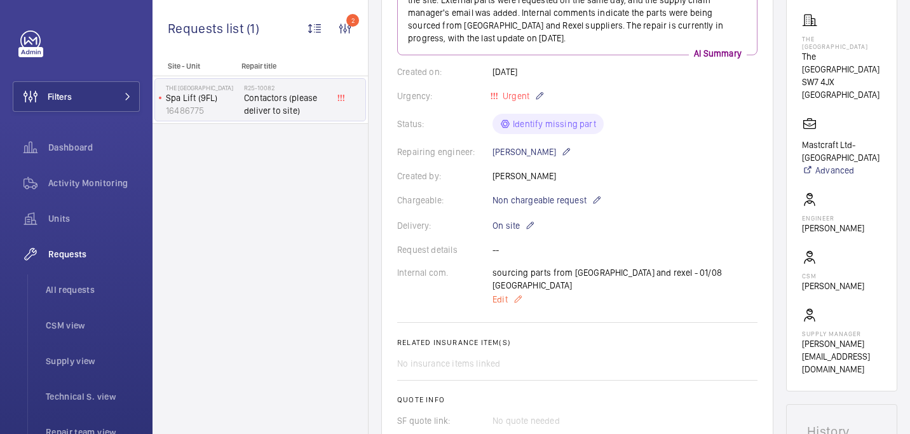
scroll to position [170, 0]
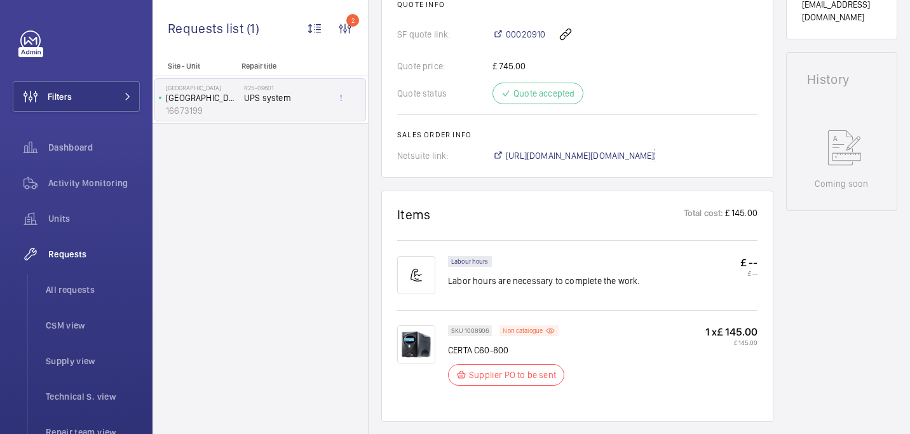
scroll to position [565, 0]
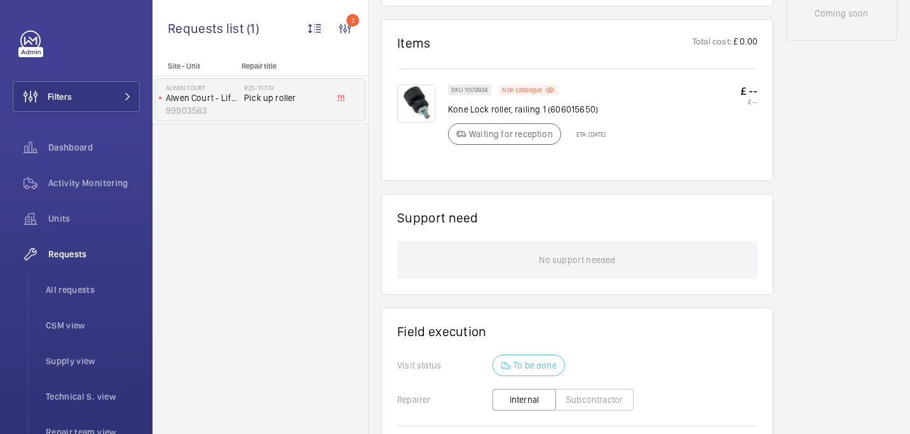
scroll to position [724, 0]
